Goal: Answer question/provide support

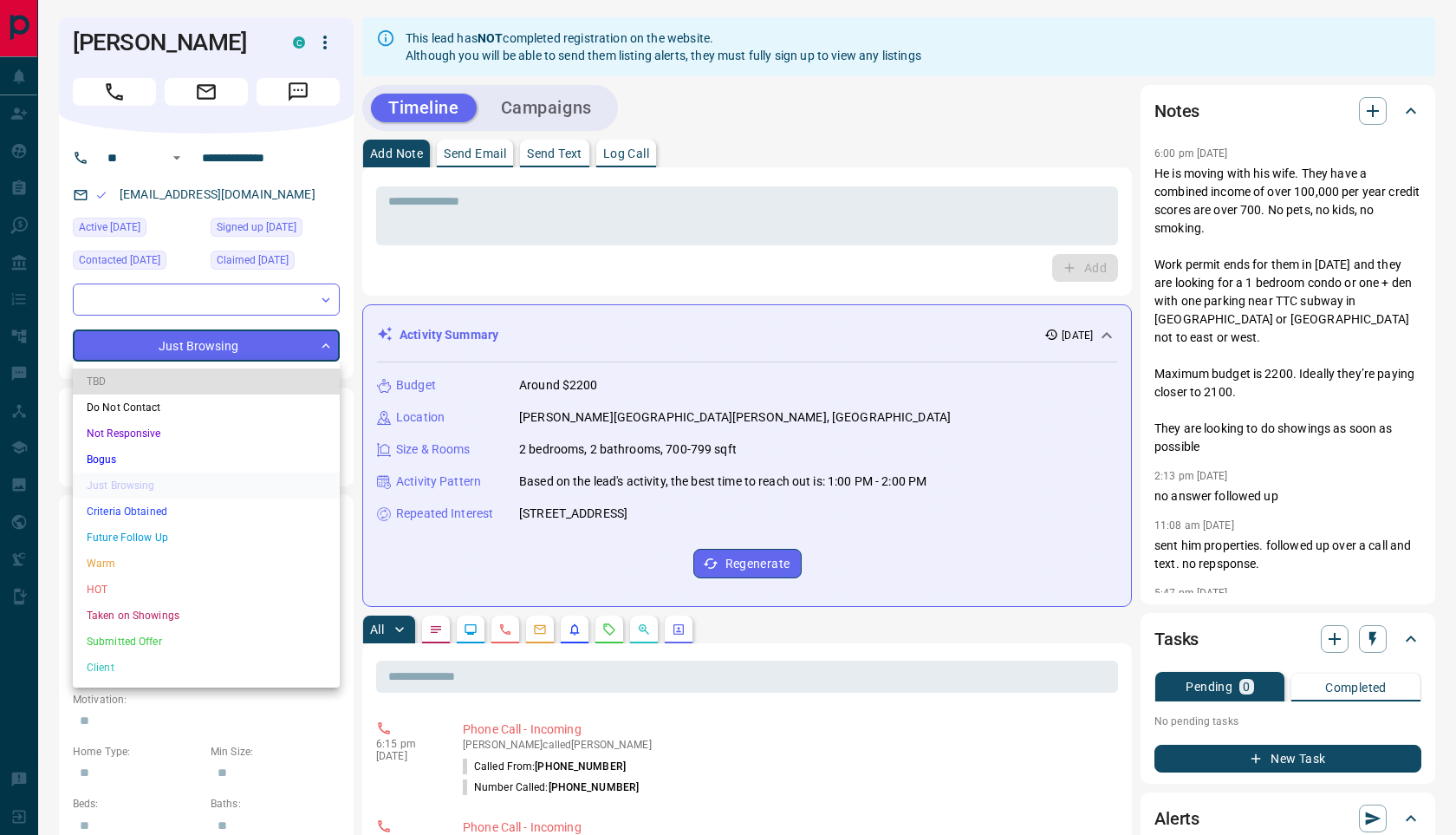
click at [161, 581] on li "HOT" at bounding box center [206, 589] width 267 height 26
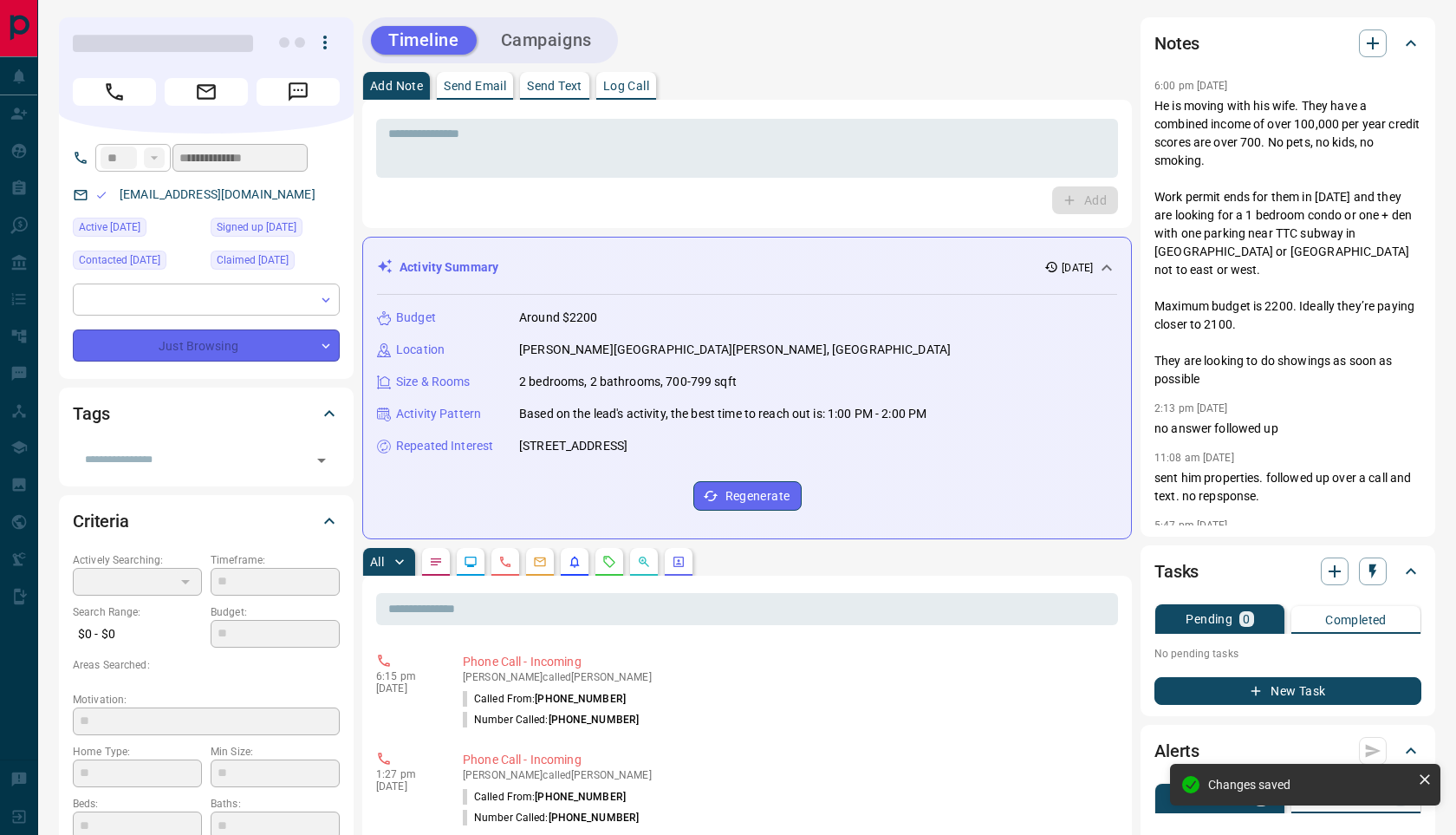
type input "*"
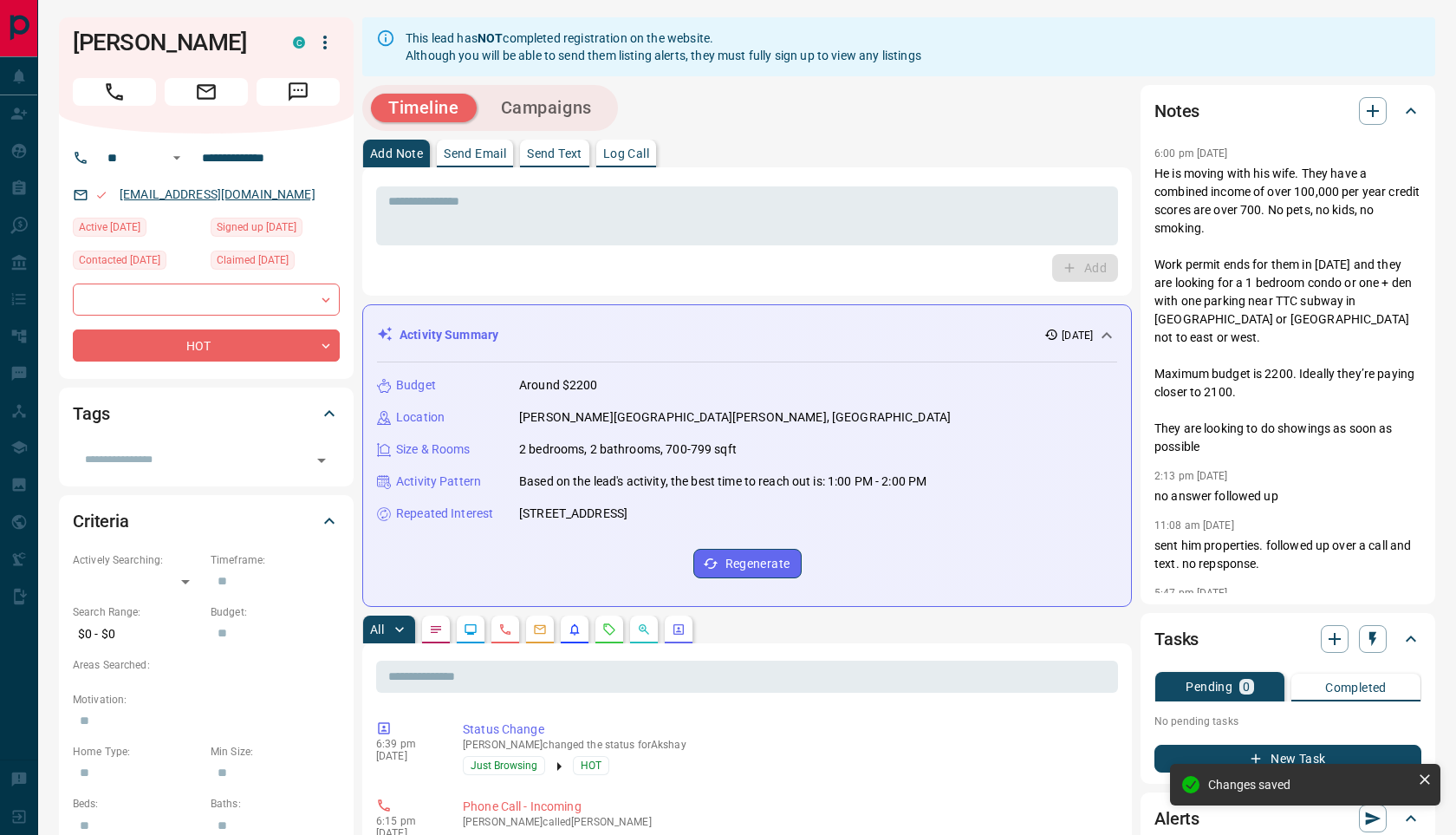
click at [243, 193] on link "[EMAIL_ADDRESS][DOMAIN_NAME]" at bounding box center [217, 195] width 196 height 14
click at [290, 164] on input "**********" at bounding box center [262, 157] width 135 height 28
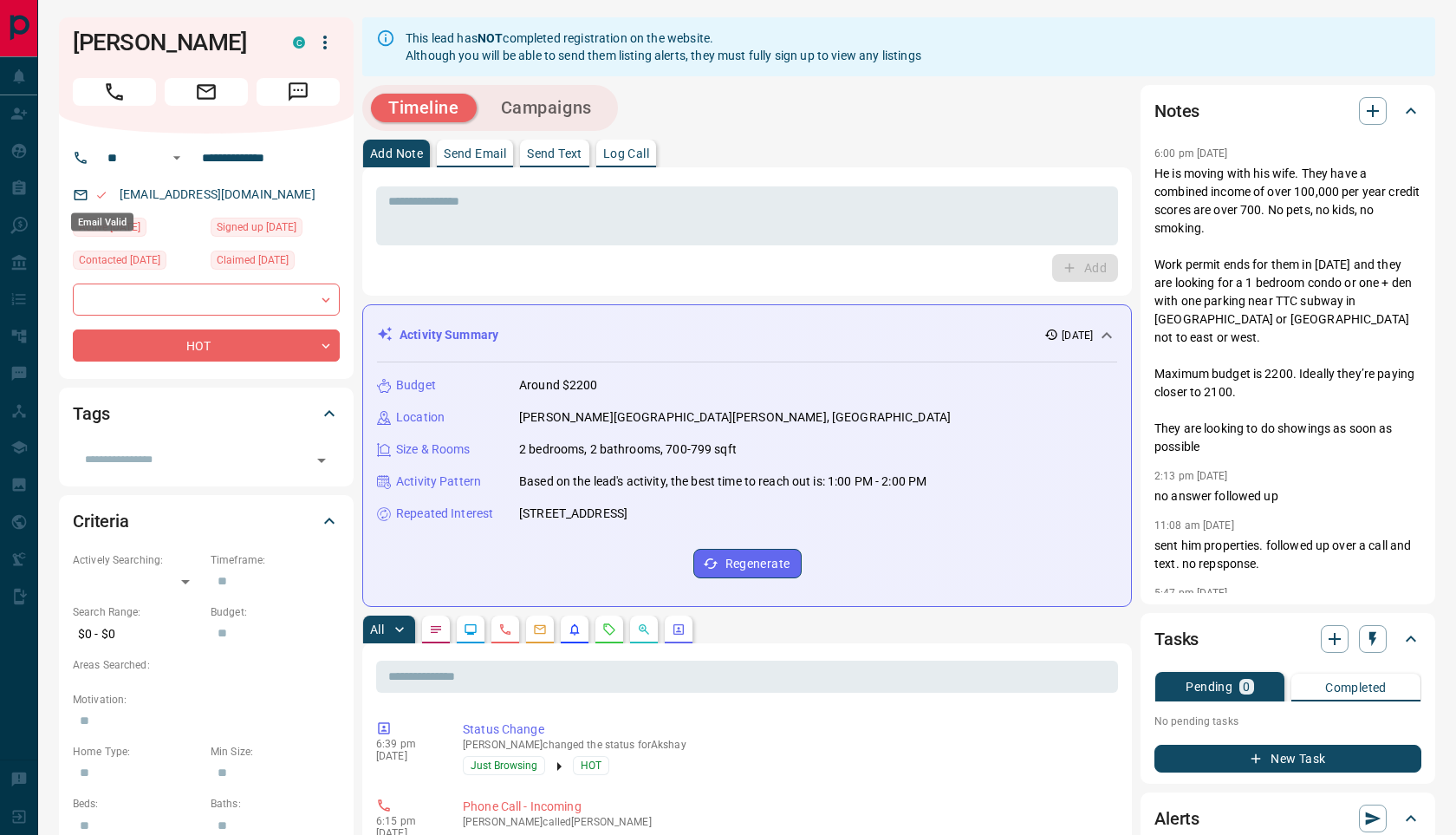
click at [101, 198] on icon "Email Valid" at bounding box center [102, 196] width 13 height 13
click at [291, 203] on div "[EMAIL_ADDRESS][DOMAIN_NAME]" at bounding box center [206, 195] width 267 height 29
click at [324, 56] on button "button" at bounding box center [324, 42] width 29 height 29
click at [245, 39] on div at bounding box center [728, 417] width 1456 height 835
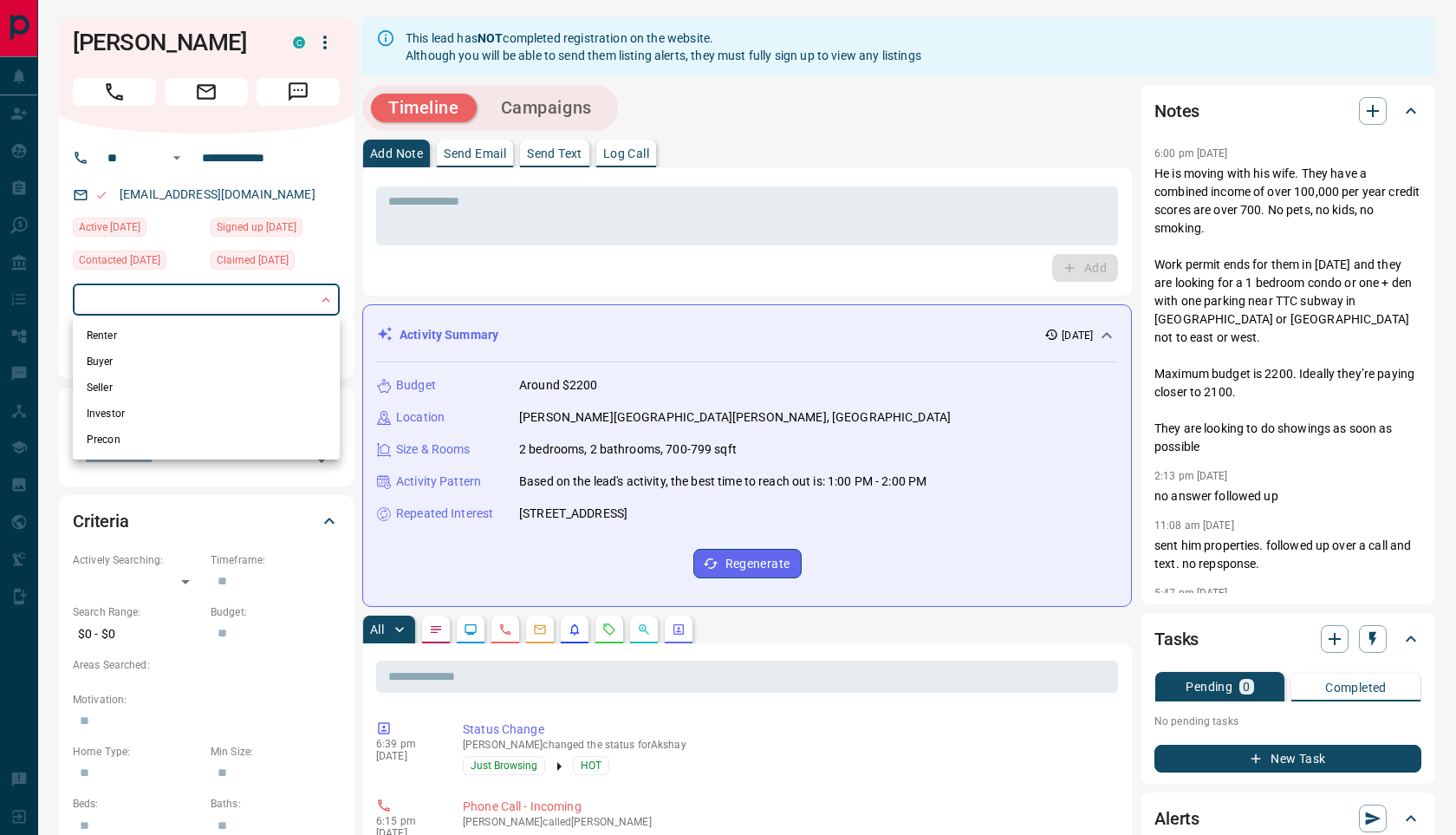
click at [313, 180] on div at bounding box center [728, 417] width 1456 height 835
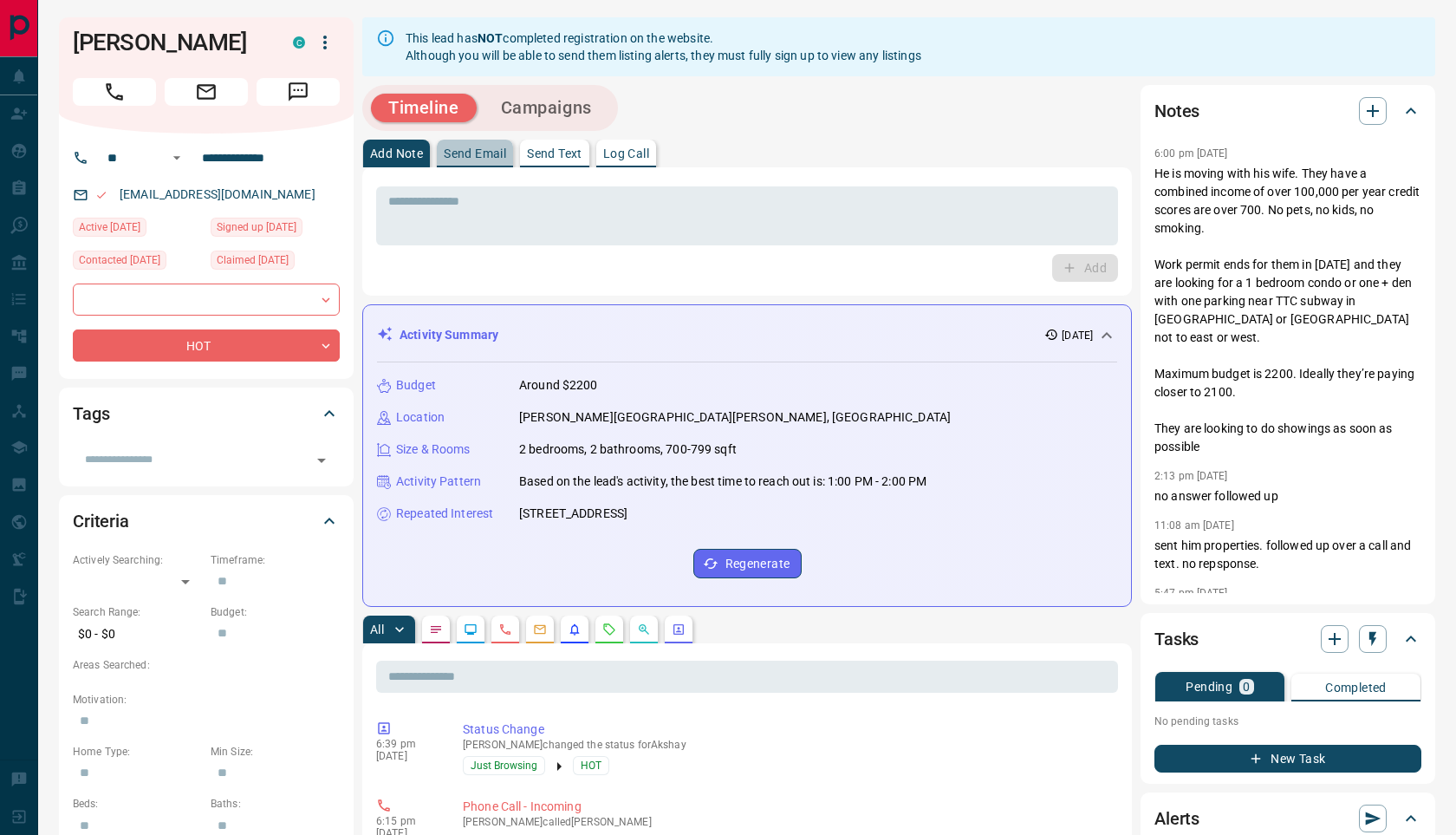
click at [487, 147] on p "Send Email" at bounding box center [475, 154] width 63 height 13
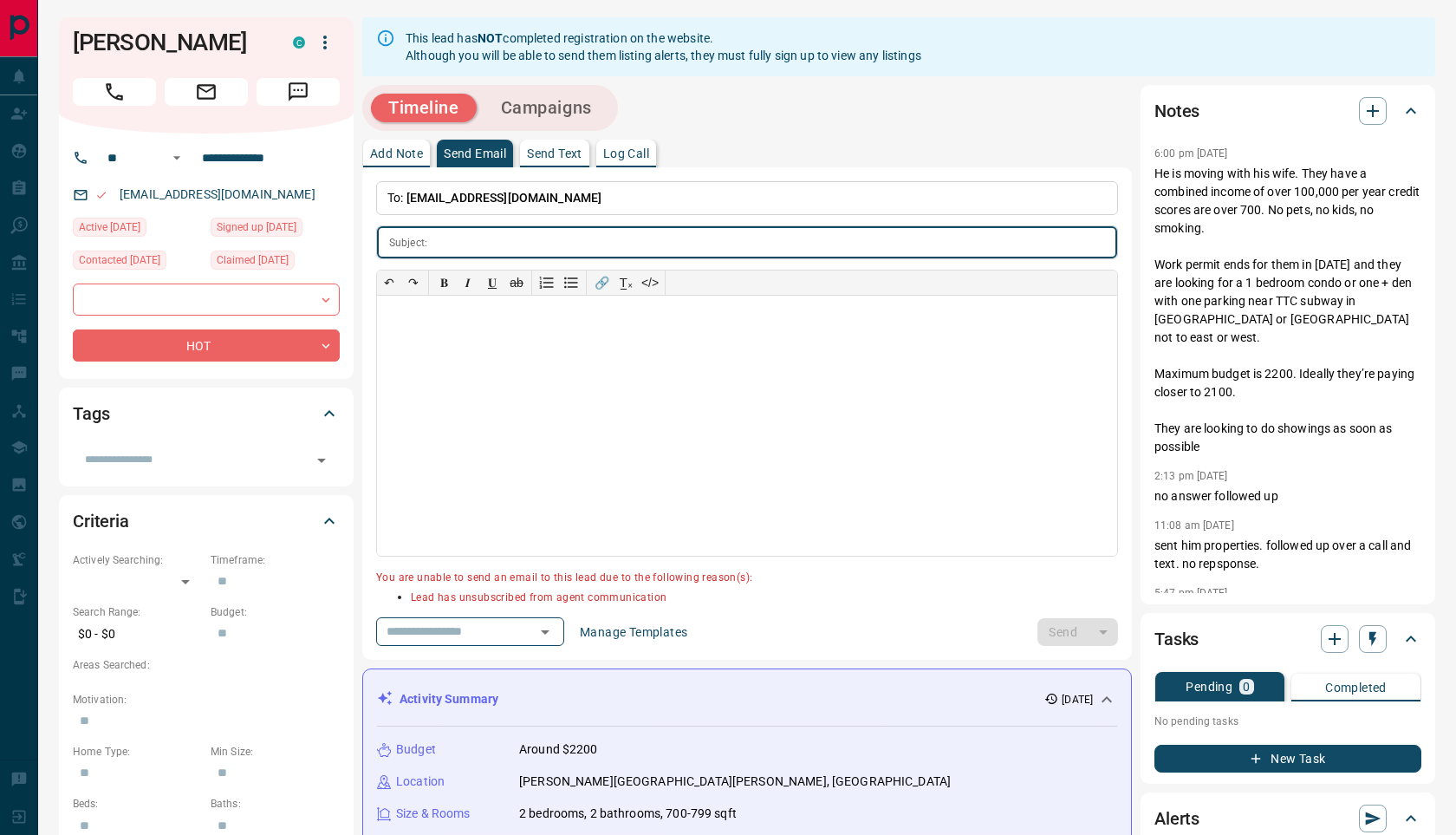
click at [322, 34] on icon "button" at bounding box center [324, 42] width 21 height 21
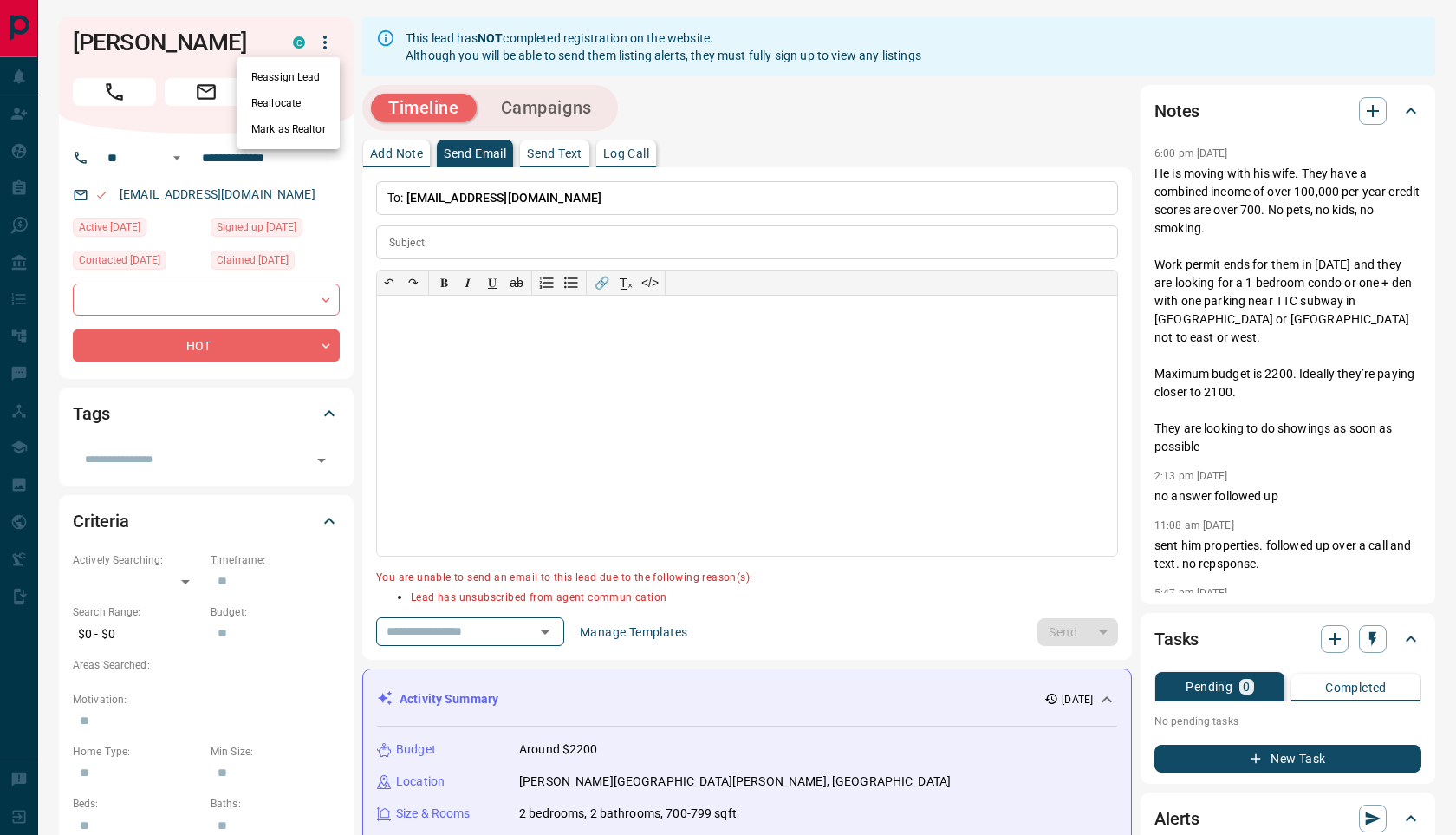
click at [414, 353] on div at bounding box center [728, 417] width 1456 height 835
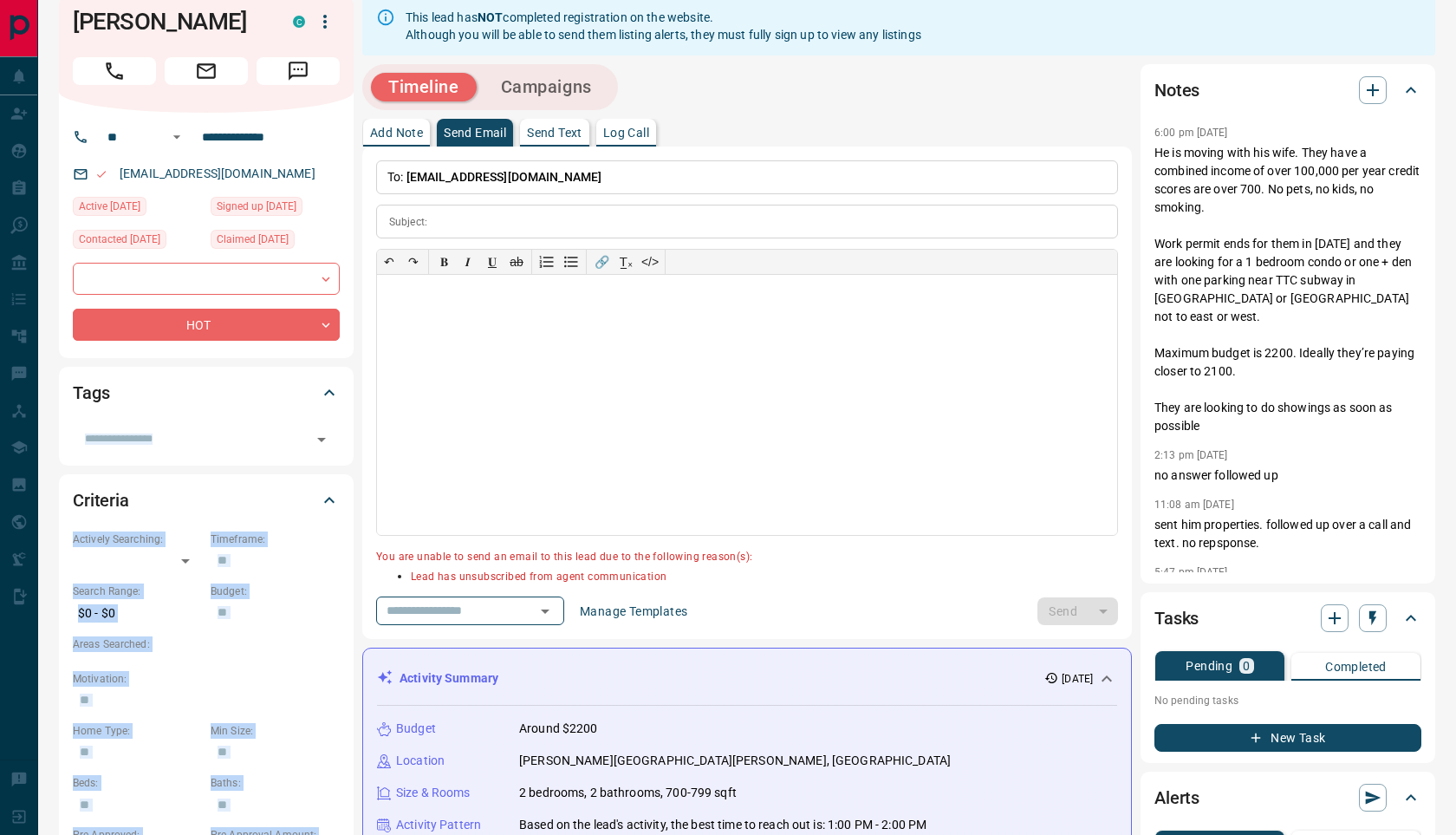
scroll to position [21, 0]
drag, startPoint x: 269, startPoint y: 501, endPoint x: 255, endPoint y: 314, distance: 187.5
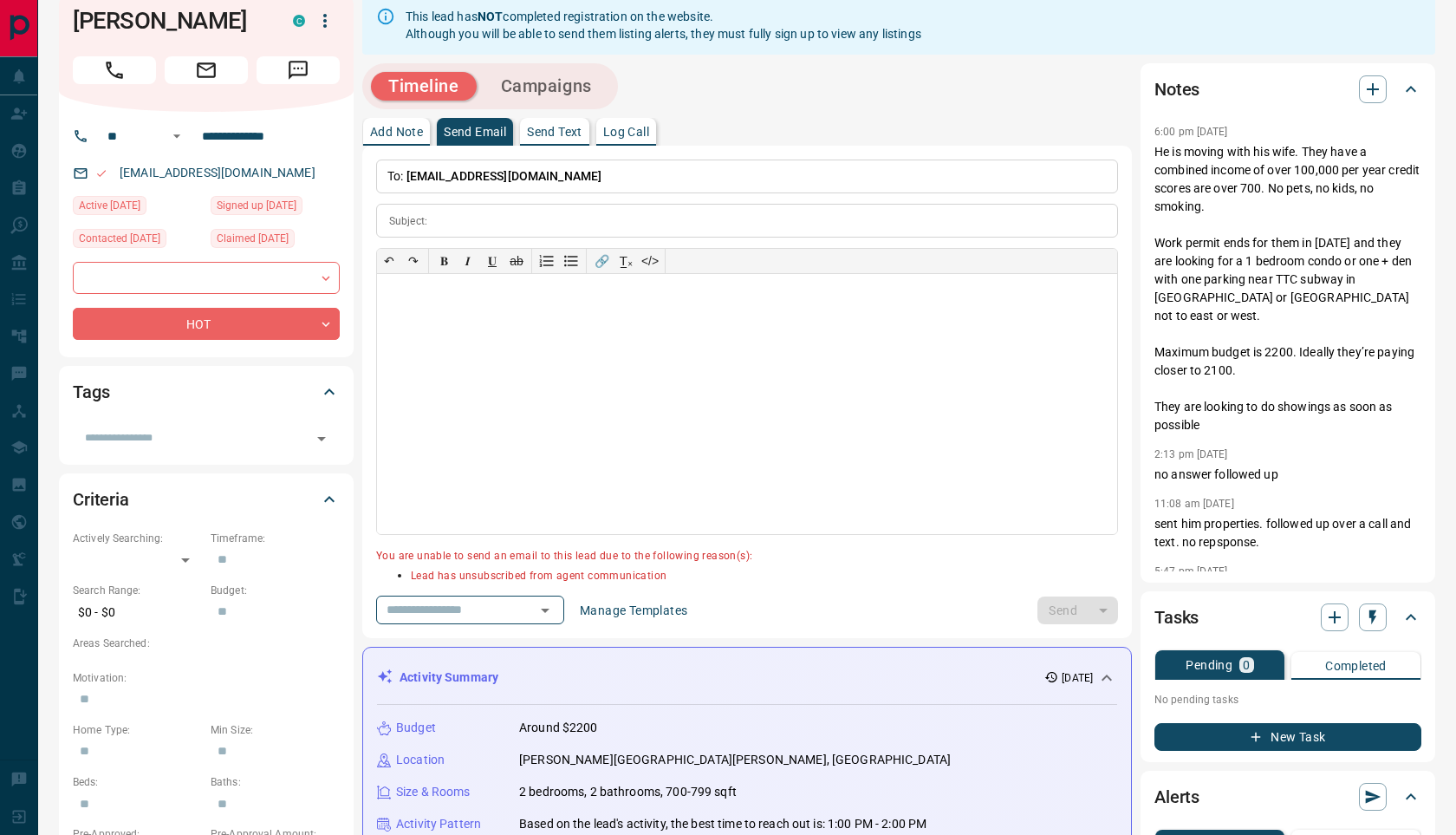
click at [300, 171] on div "[EMAIL_ADDRESS][DOMAIN_NAME]" at bounding box center [206, 173] width 267 height 29
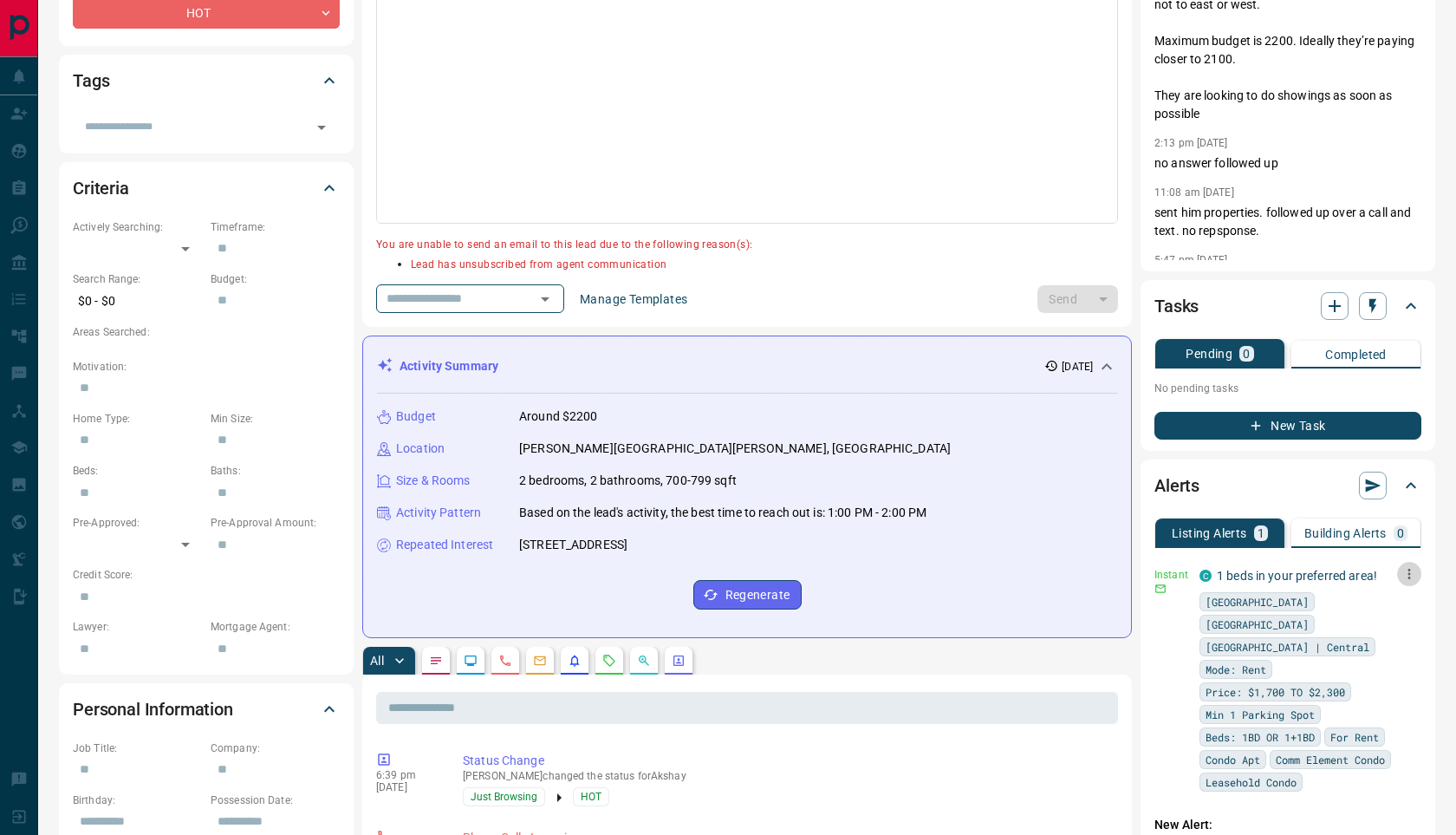
click at [1413, 569] on icon "button" at bounding box center [1409, 573] width 15 height 15
click at [1295, 580] on div at bounding box center [728, 417] width 1456 height 835
click at [1278, 571] on link "1 beds in your preferred area!" at bounding box center [1298, 576] width 161 height 14
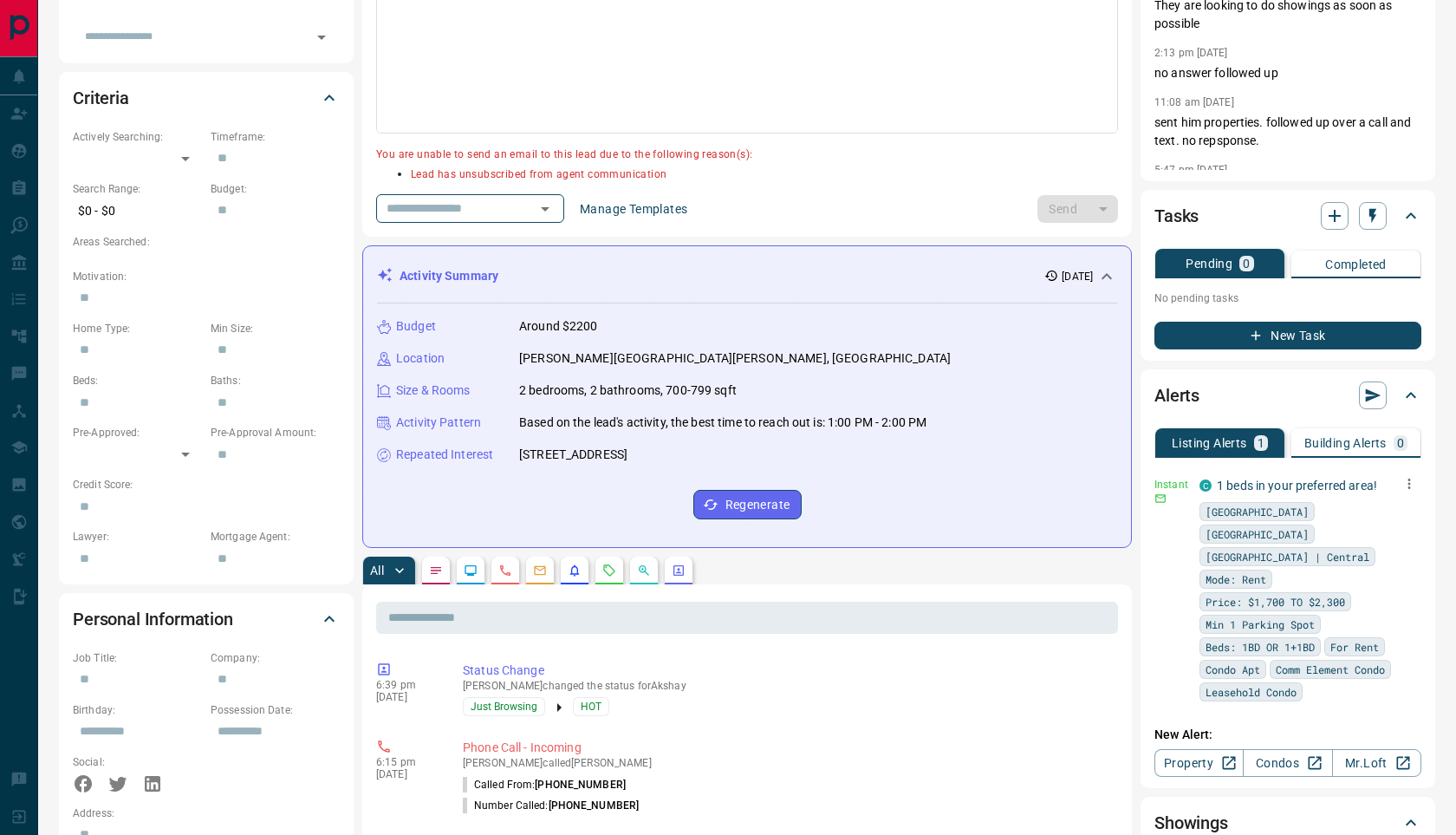
scroll to position [424, 0]
click at [1329, 488] on link "1 beds in your preferred area!" at bounding box center [1298, 485] width 161 height 14
click at [1410, 479] on icon "button" at bounding box center [1410, 483] width 3 height 11
click at [1396, 541] on link "Edit" at bounding box center [1377, 543] width 38 height 16
